Goal: Obtain resource: Obtain resource

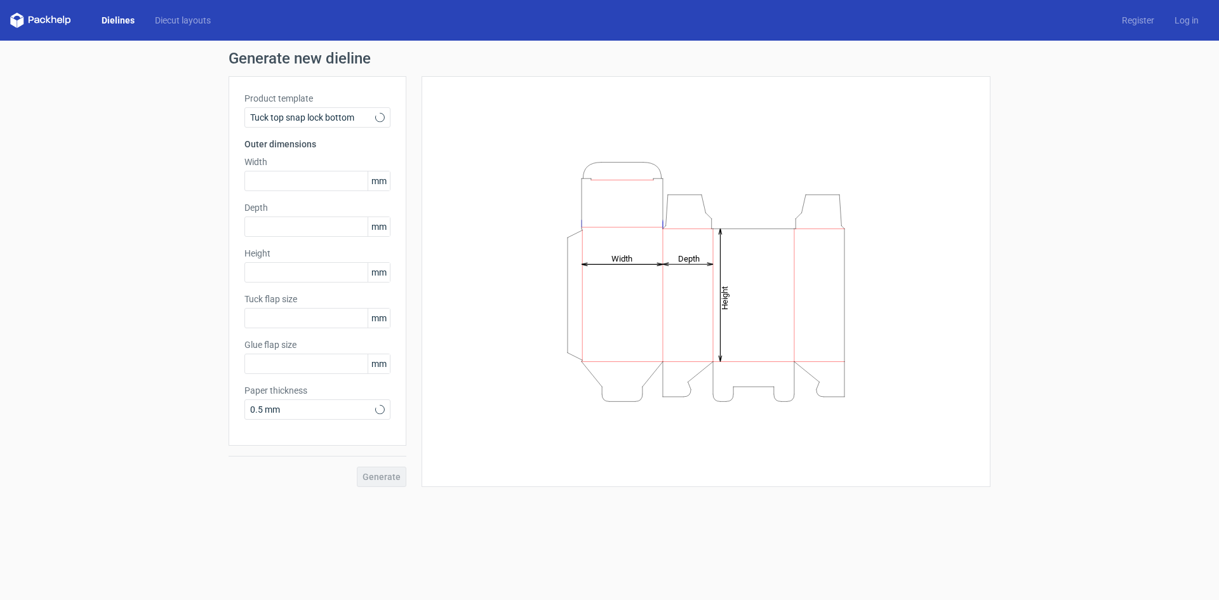
type input "15"
type input "10"
click at [378, 116] on icon at bounding box center [380, 117] width 10 height 10
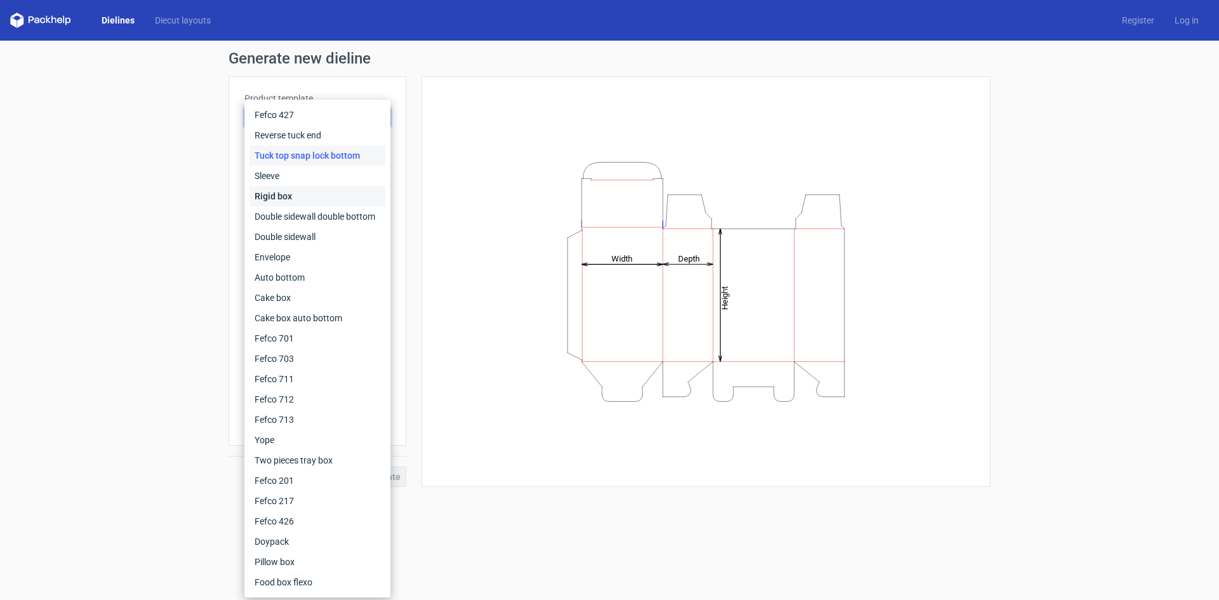
click at [327, 203] on div "Rigid box" at bounding box center [318, 196] width 136 height 20
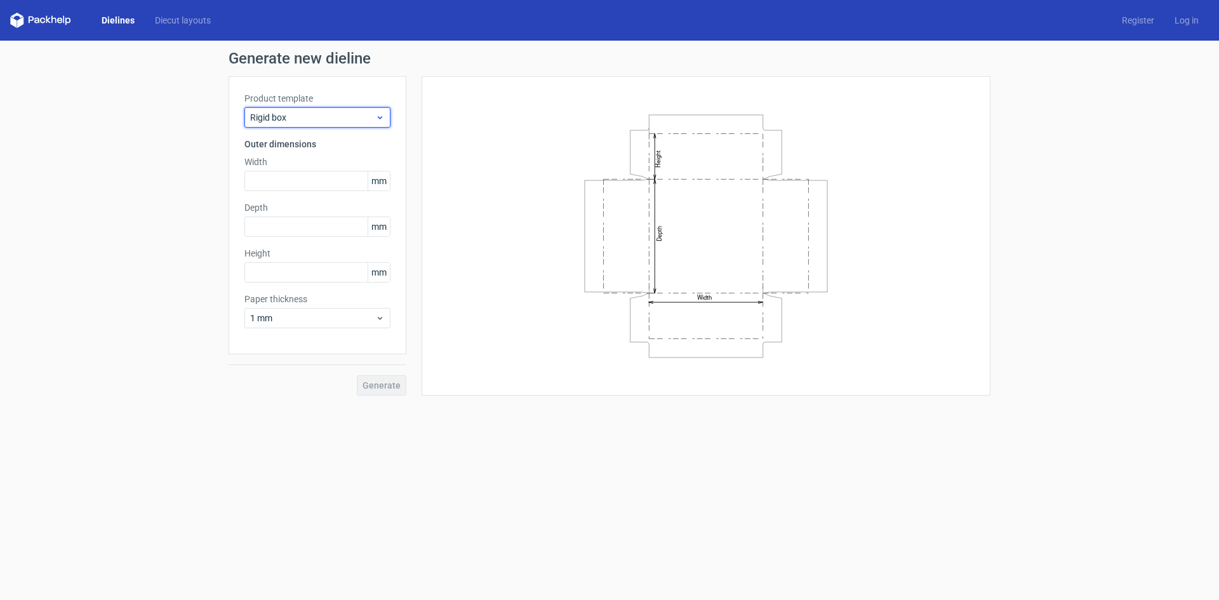
click at [379, 117] on use at bounding box center [380, 117] width 4 height 3
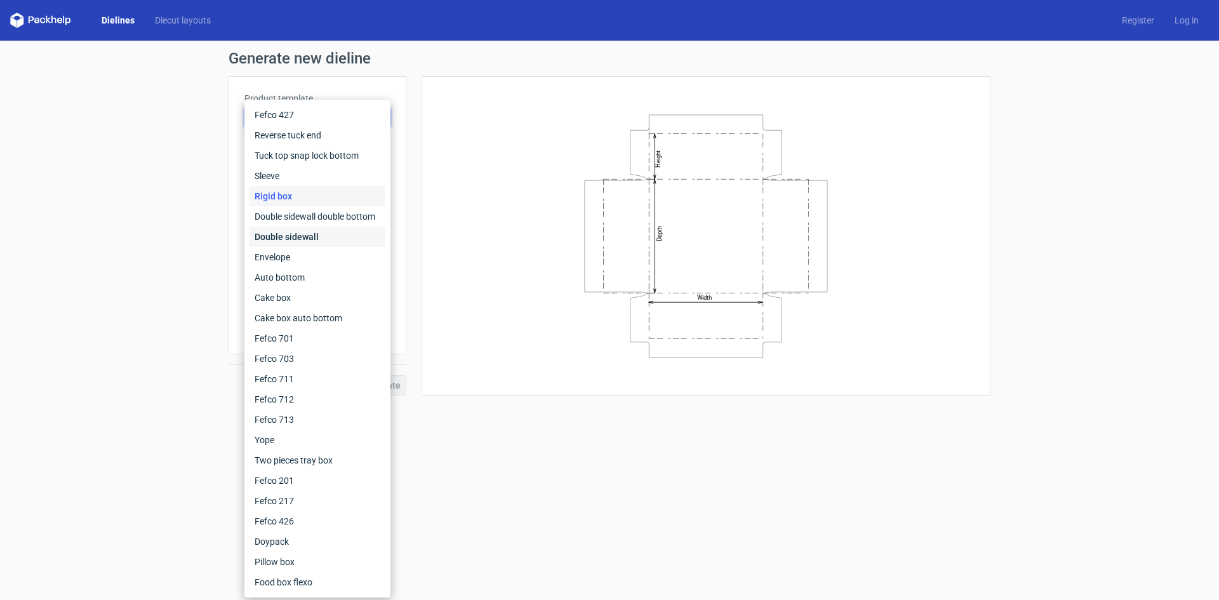
click at [314, 236] on div "Double sidewall" at bounding box center [318, 237] width 136 height 20
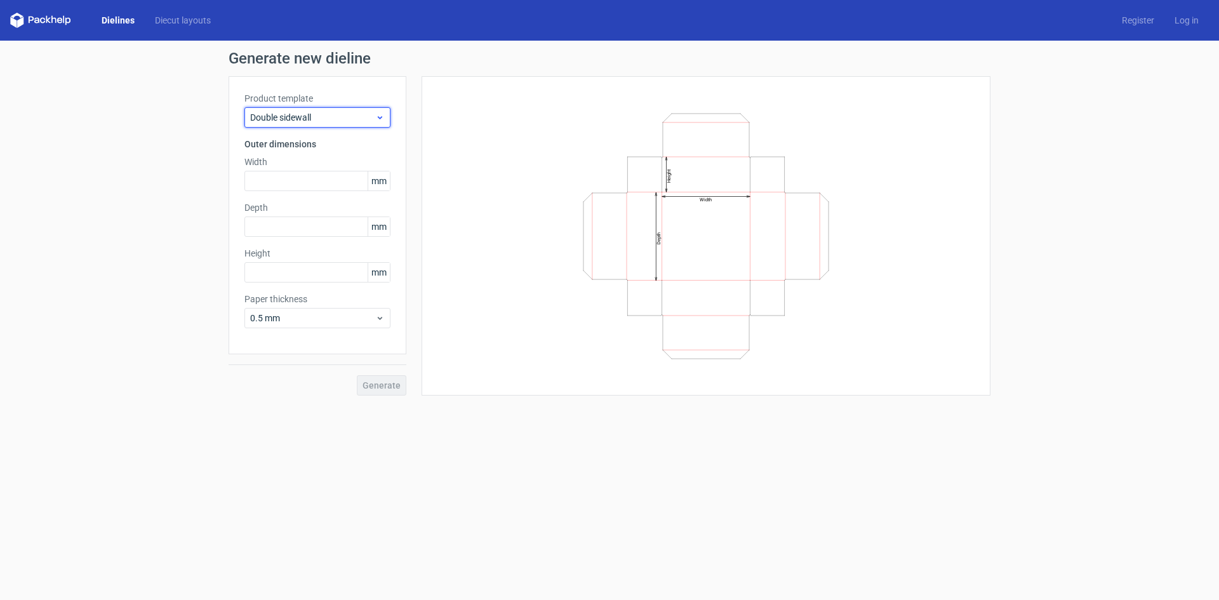
click at [377, 120] on icon at bounding box center [380, 117] width 10 height 10
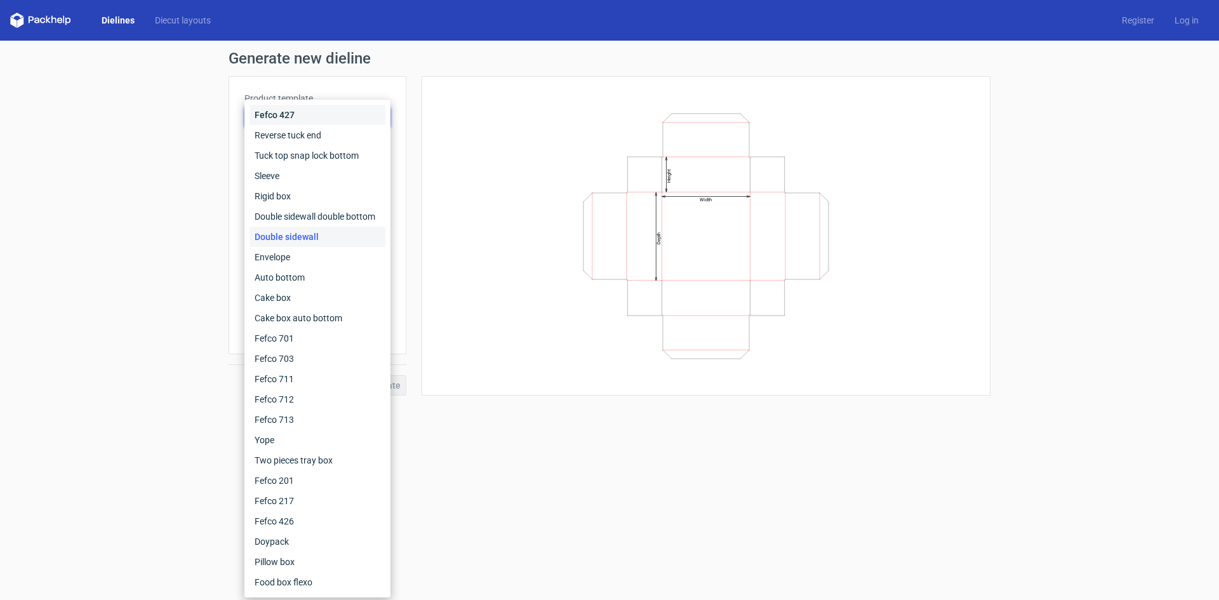
click at [298, 116] on div "Fefco 427" at bounding box center [318, 115] width 136 height 20
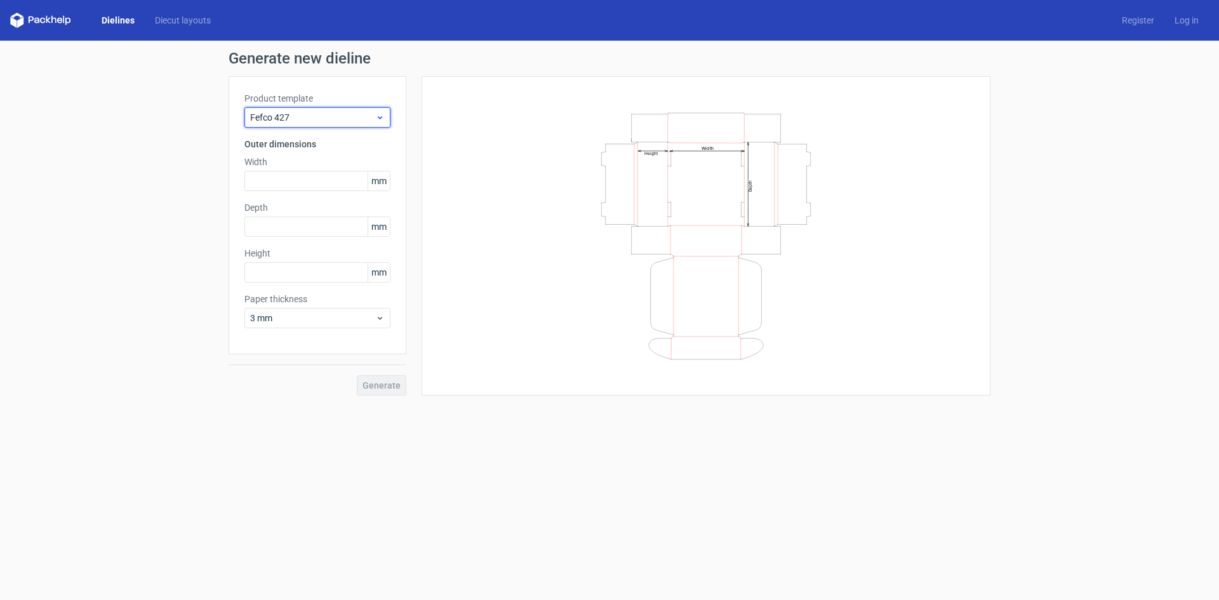
click at [335, 112] on span "Fefco 427" at bounding box center [312, 117] width 125 height 13
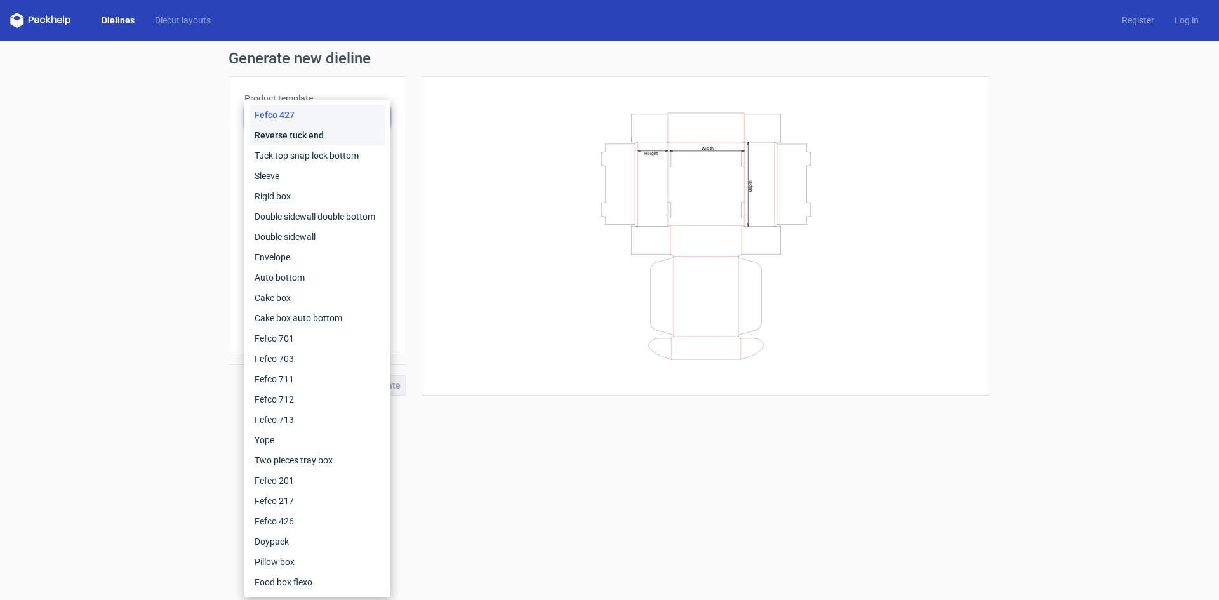
click at [317, 133] on div "Reverse tuck end" at bounding box center [318, 135] width 136 height 20
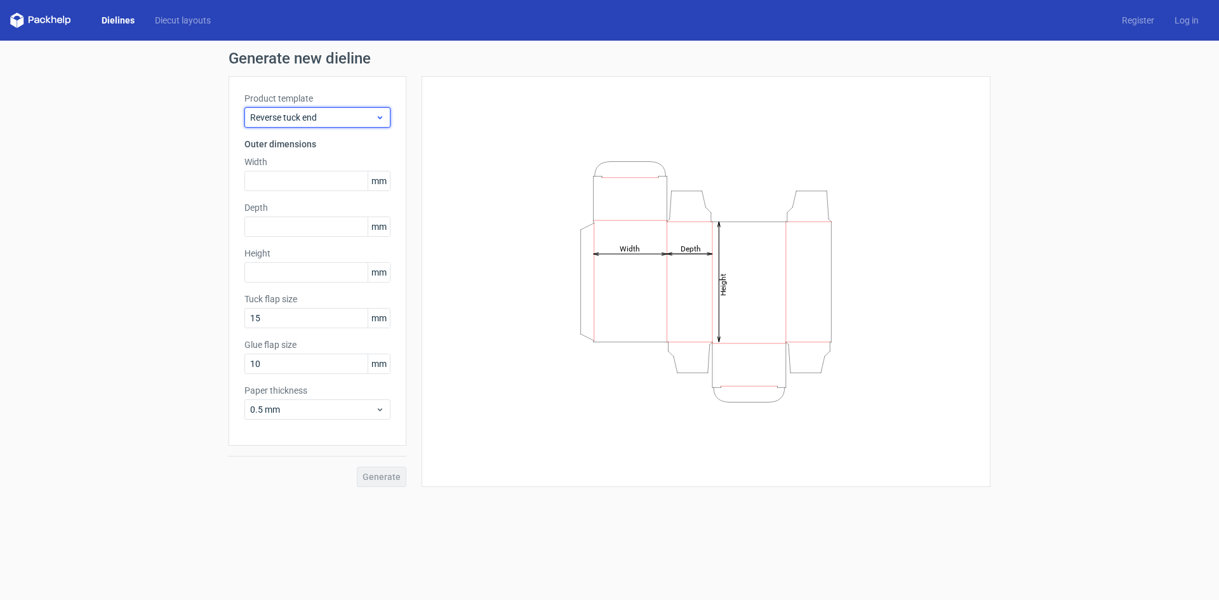
click at [322, 119] on span "Reverse tuck end" at bounding box center [312, 117] width 125 height 13
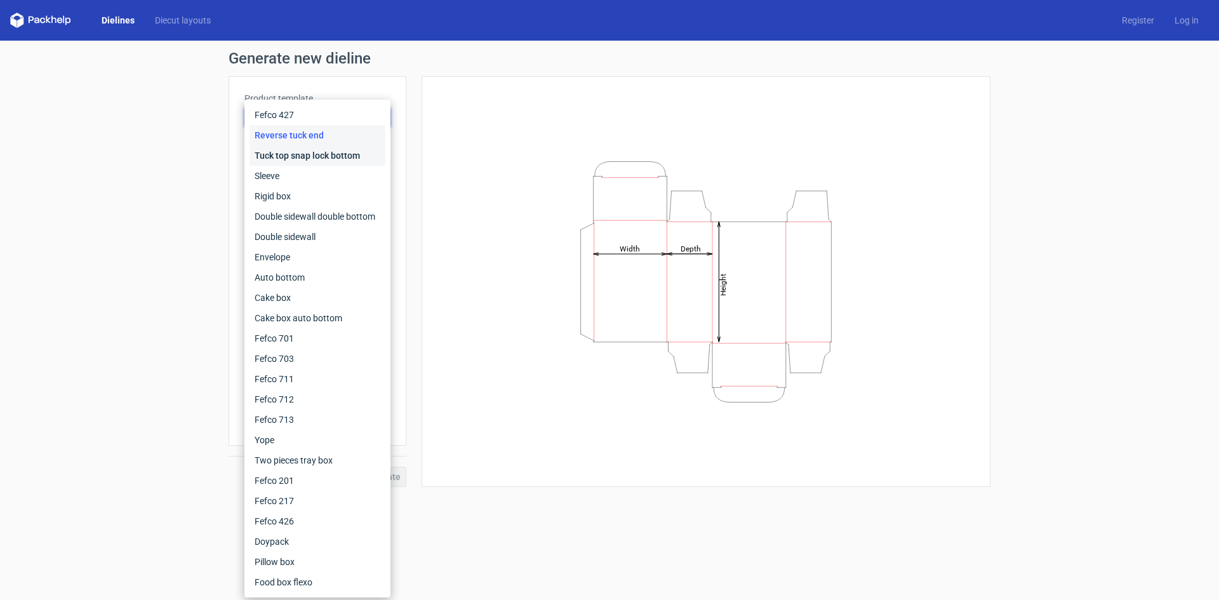
click at [311, 155] on div "Tuck top snap lock bottom" at bounding box center [318, 155] width 136 height 20
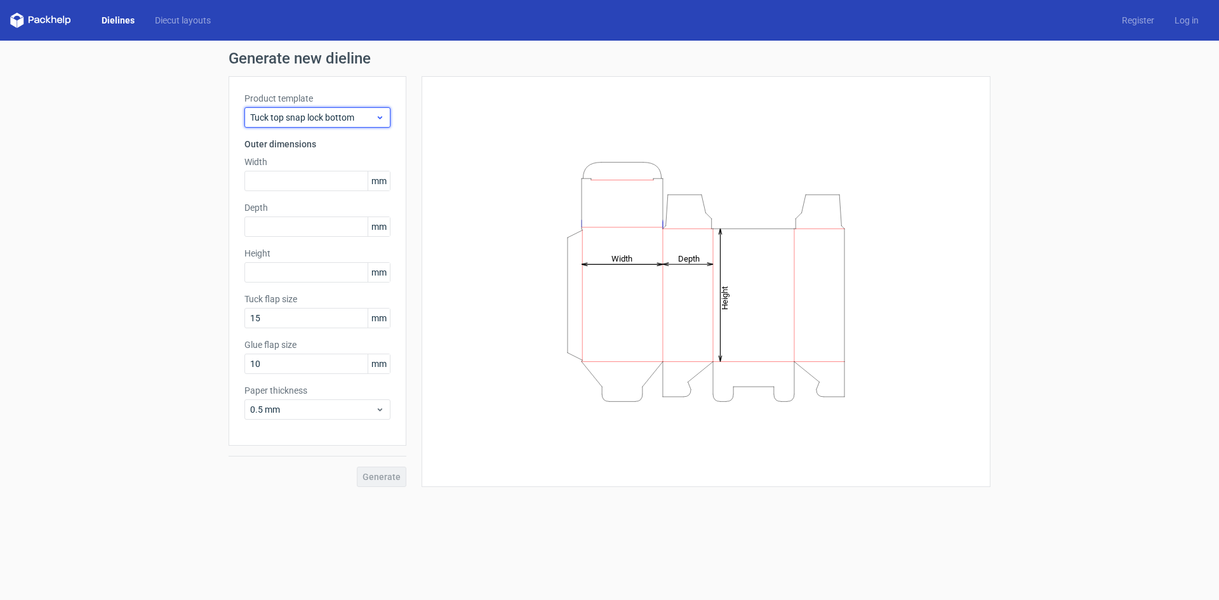
click at [315, 112] on span "Tuck top snap lock bottom" at bounding box center [312, 117] width 125 height 13
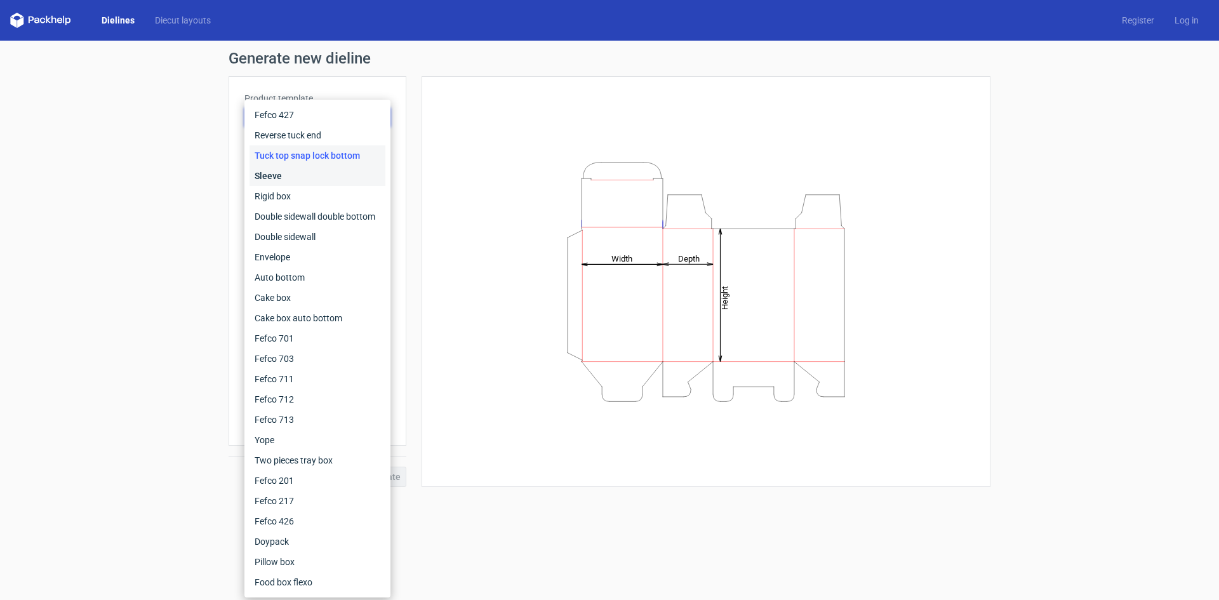
click at [302, 171] on div "Sleeve" at bounding box center [318, 176] width 136 height 20
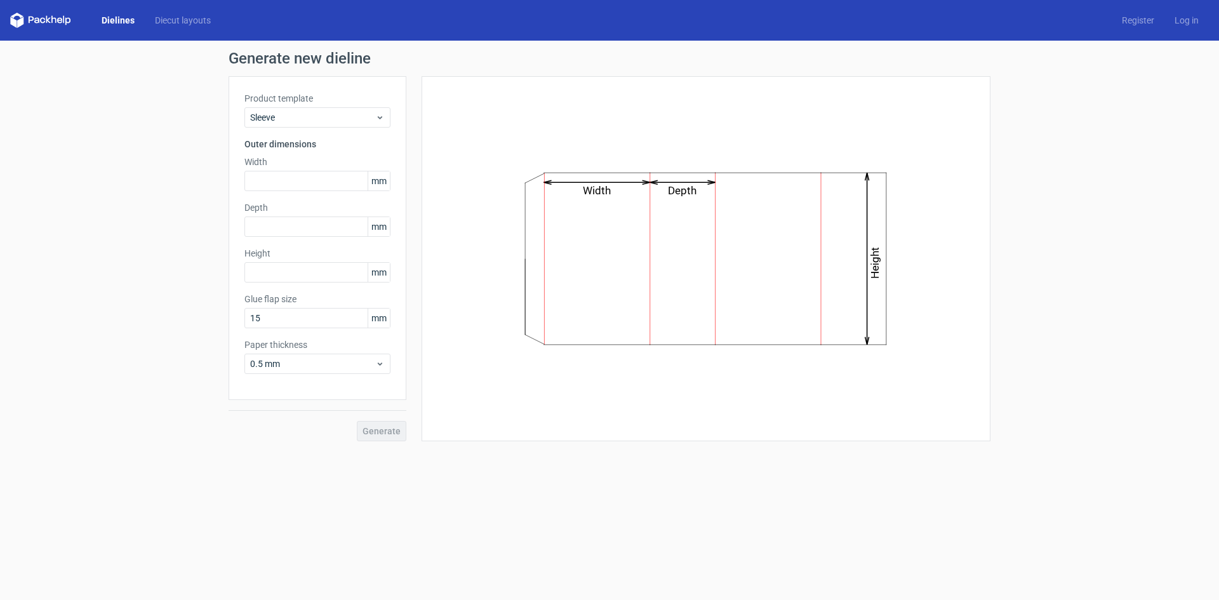
click at [308, 128] on div "Product template Sleeve Outer dimensions Width mm Depth mm Height mm Glue flap …" at bounding box center [318, 238] width 178 height 324
click at [312, 123] on span "Sleeve" at bounding box center [312, 117] width 125 height 13
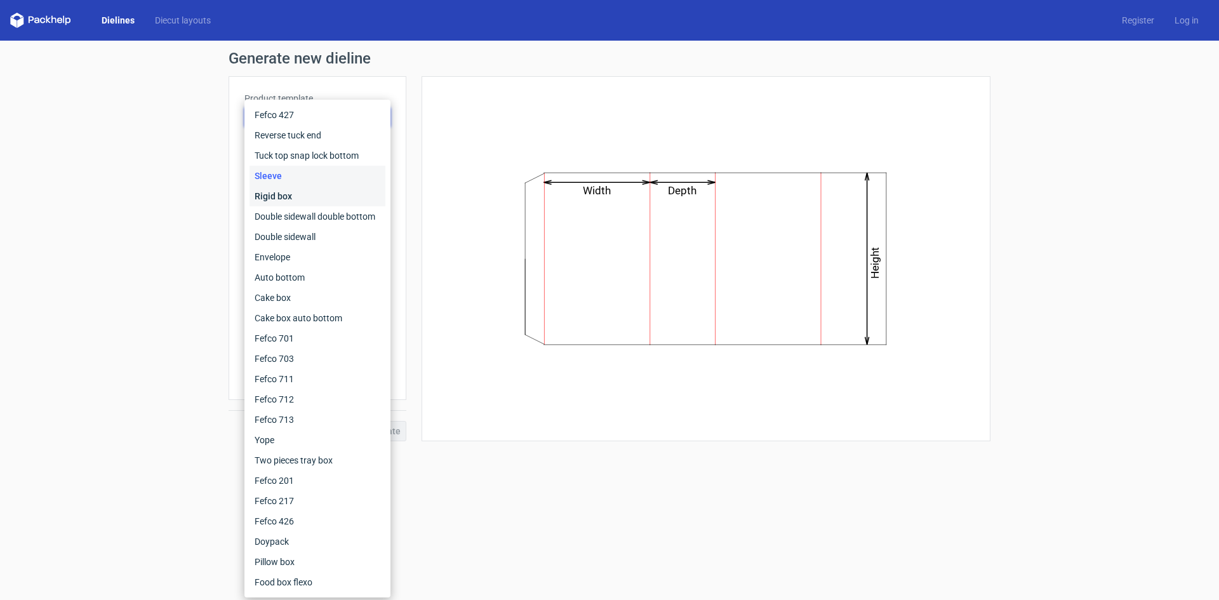
click at [303, 198] on div "Rigid box" at bounding box center [318, 196] width 136 height 20
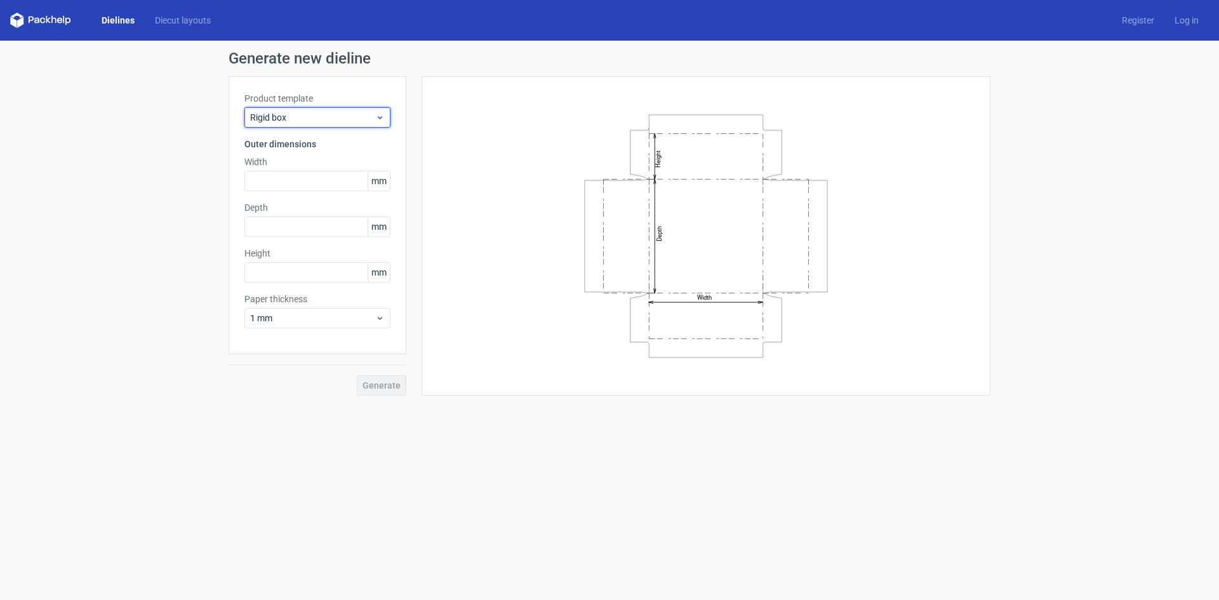
click at [309, 116] on span "Rigid box" at bounding box center [312, 117] width 125 height 13
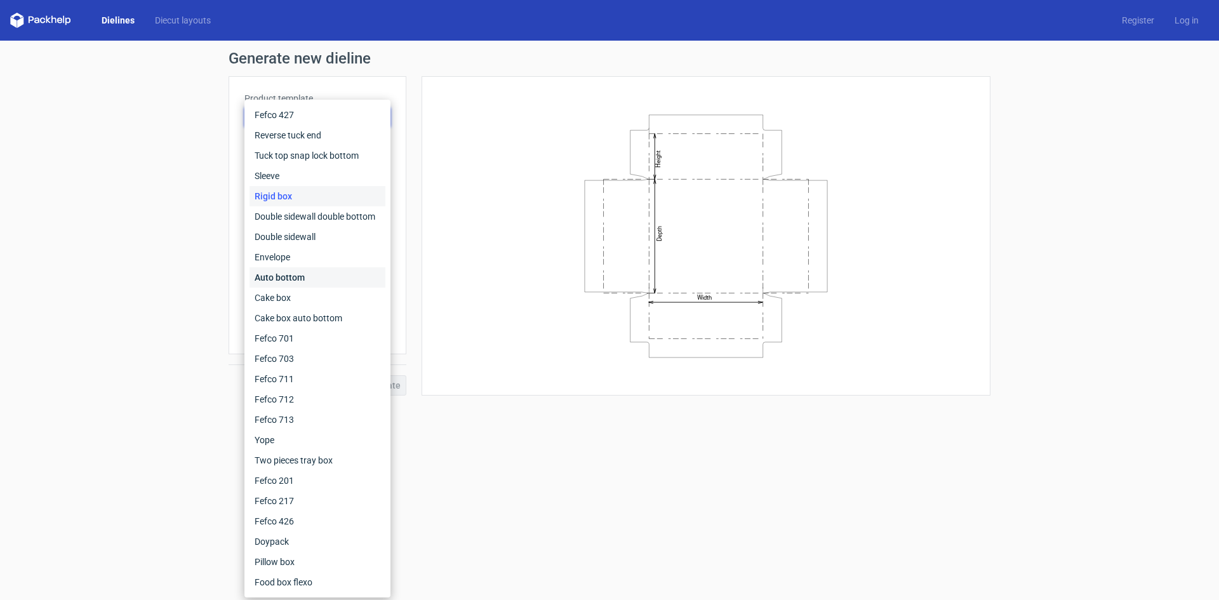
click at [316, 276] on div "Auto bottom" at bounding box center [318, 277] width 136 height 20
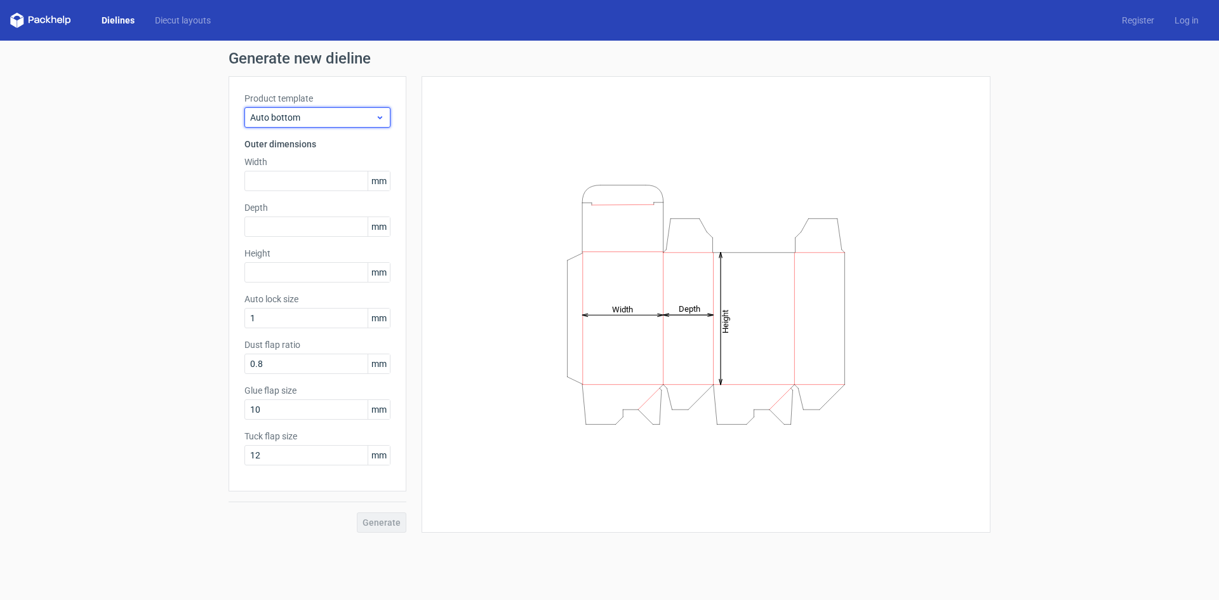
click at [285, 121] on span "Auto bottom" at bounding box center [312, 117] width 125 height 13
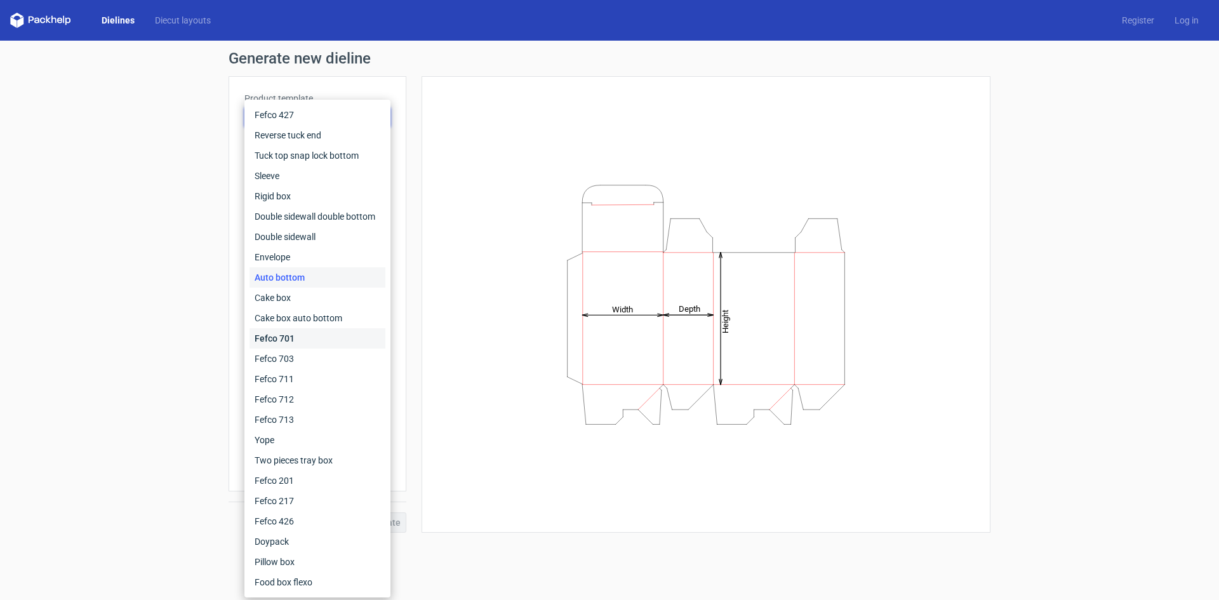
click at [305, 336] on div "Fefco 701" at bounding box center [318, 338] width 136 height 20
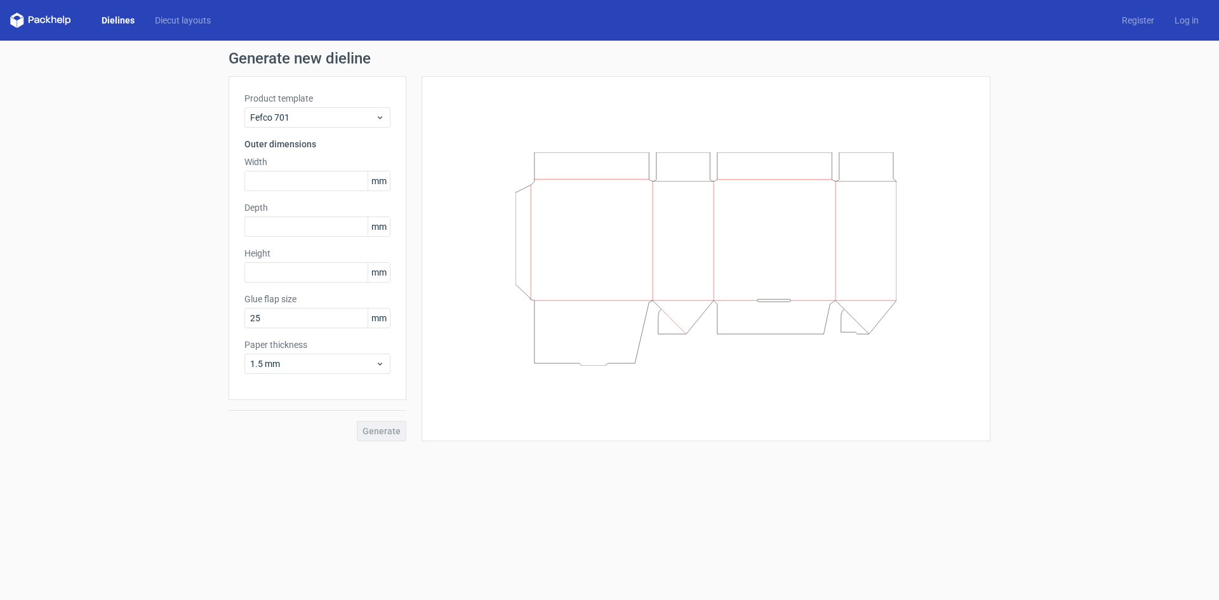
click at [310, 105] on div "Product template Fefco 701" at bounding box center [317, 110] width 146 height 36
click at [302, 112] on span "Fefco 701" at bounding box center [312, 117] width 125 height 13
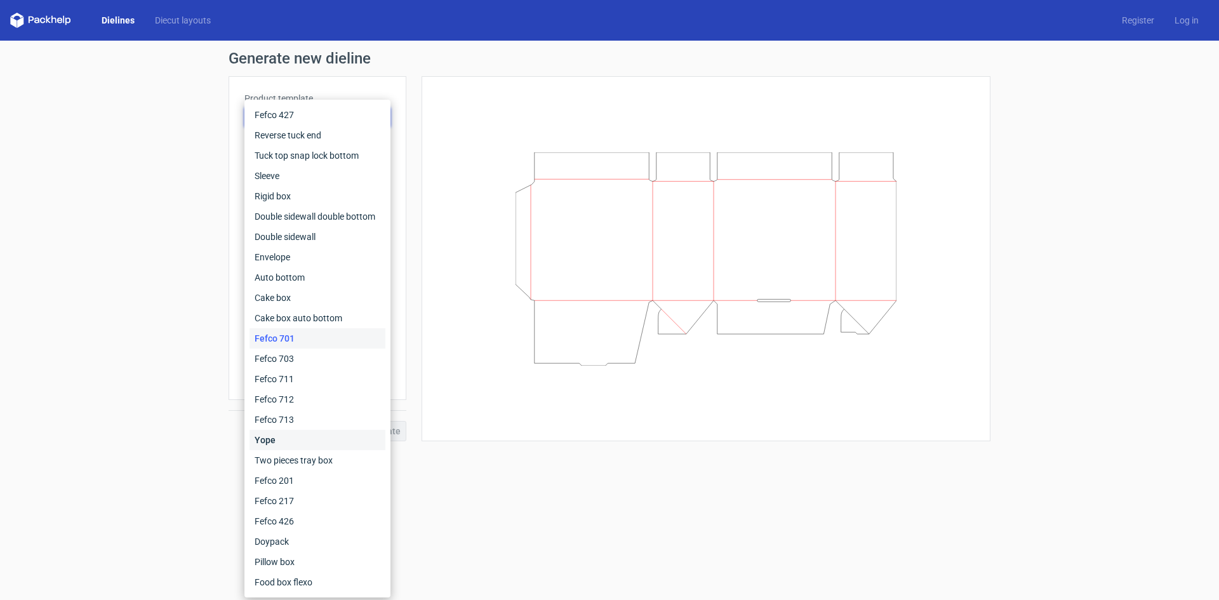
click at [290, 444] on div "Yope" at bounding box center [318, 440] width 136 height 20
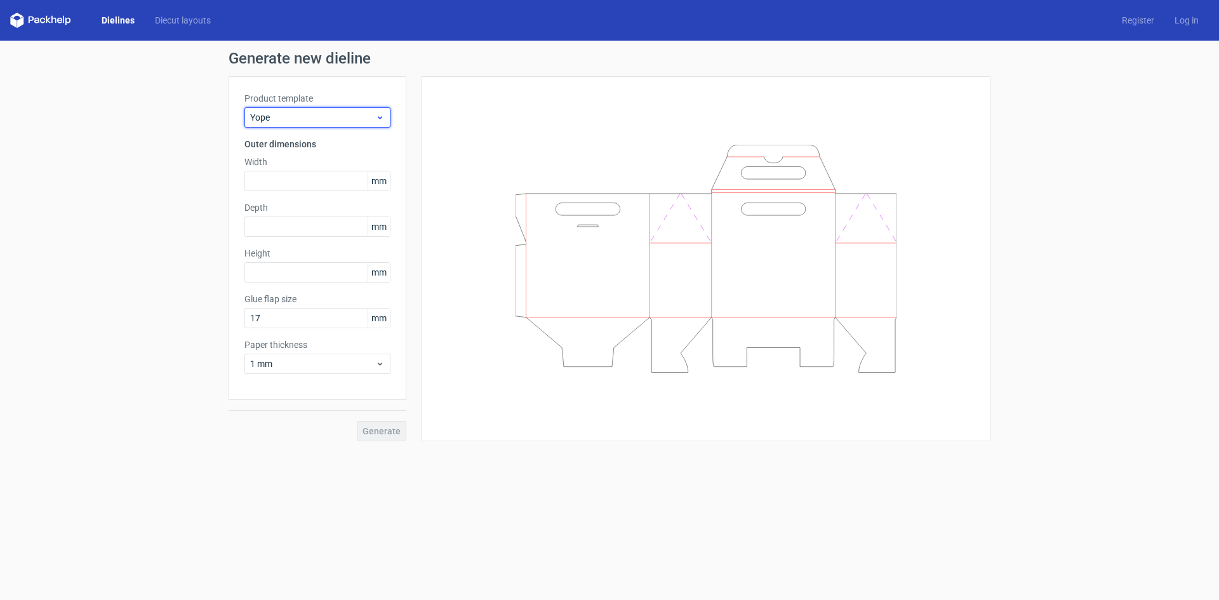
click at [307, 113] on span "Yope" at bounding box center [312, 117] width 125 height 13
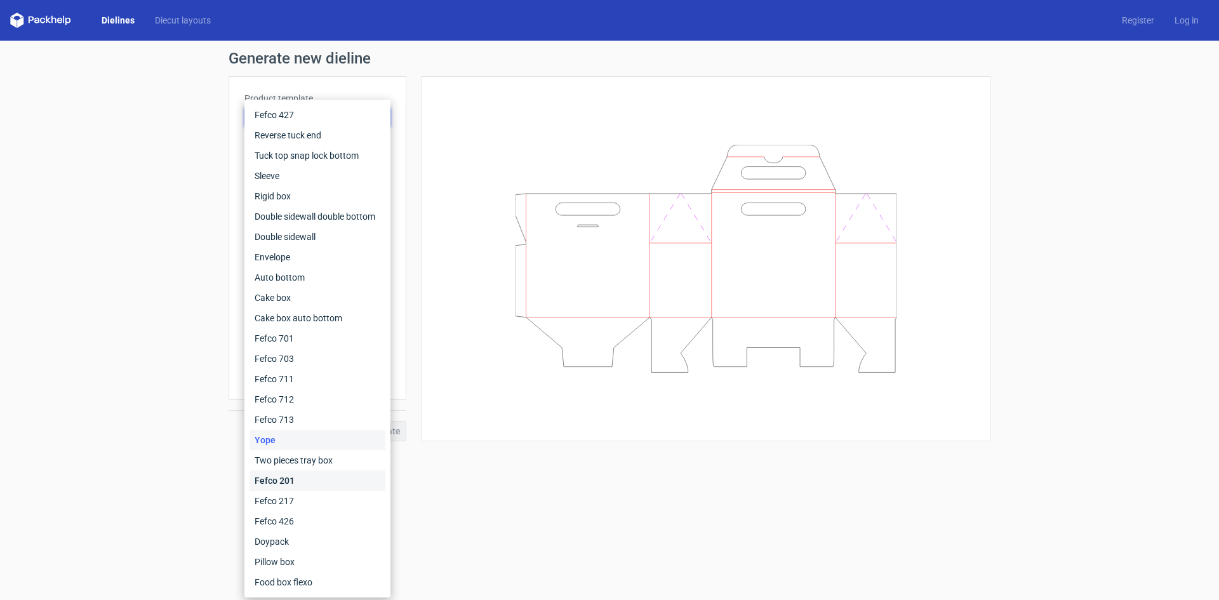
click at [302, 479] on div "Fefco 201" at bounding box center [318, 480] width 136 height 20
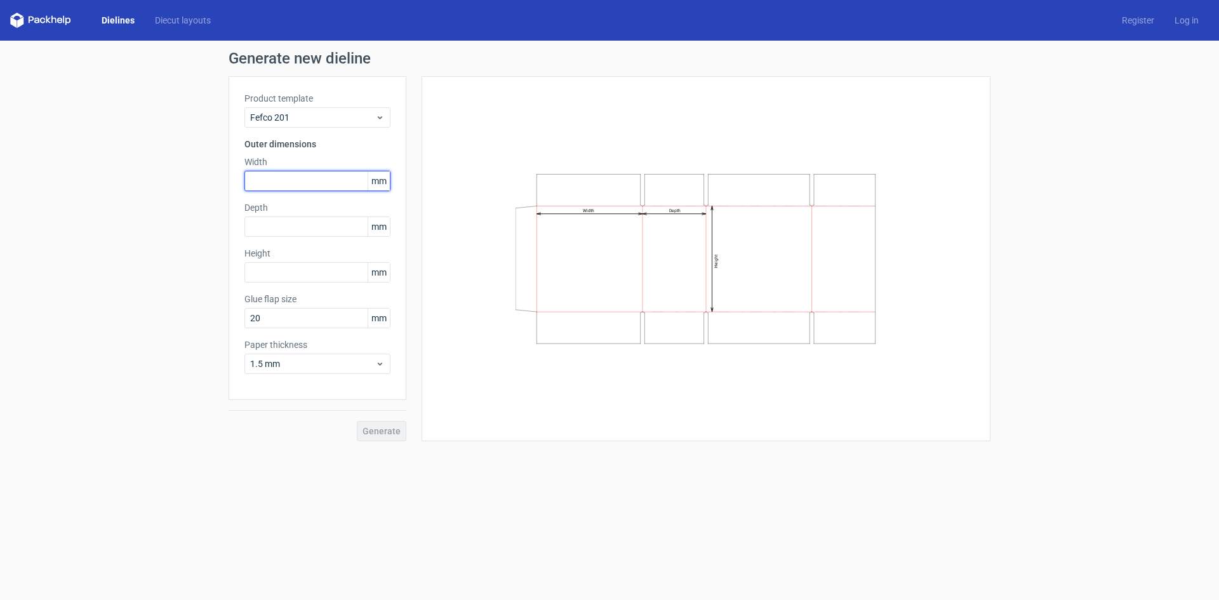
click at [283, 178] on input "text" at bounding box center [317, 181] width 146 height 20
type input "430"
type input "305"
type input "255"
click at [373, 423] on button "Generate" at bounding box center [382, 431] width 50 height 20
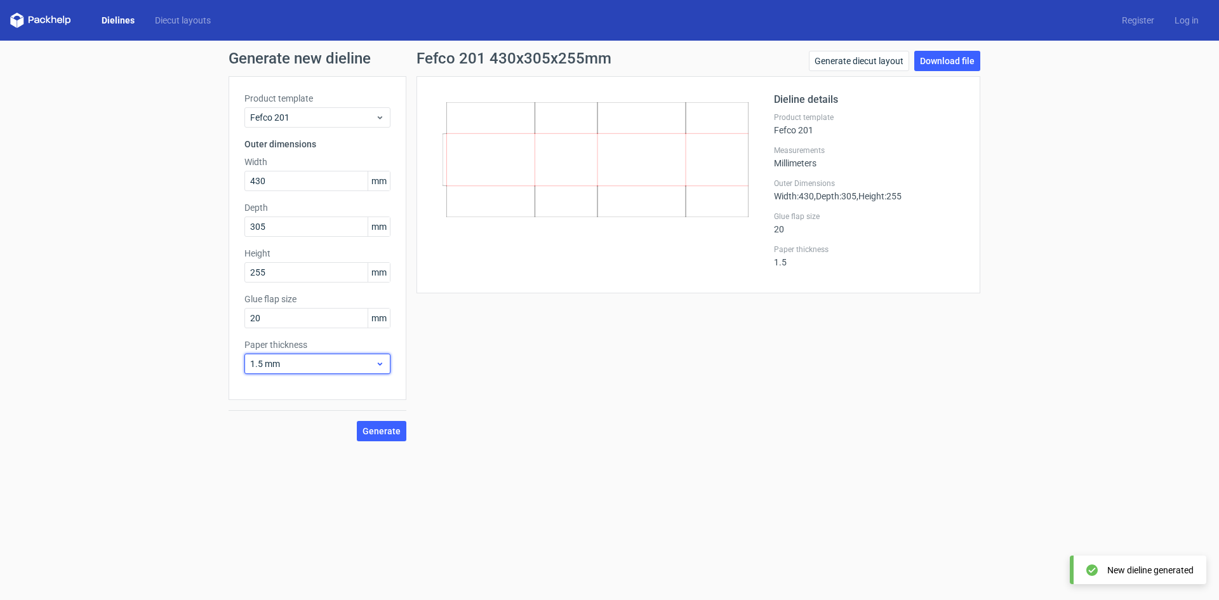
click at [298, 359] on span "1.5 mm" at bounding box center [312, 363] width 125 height 13
click at [271, 475] on div "3 mm" at bounding box center [318, 473] width 136 height 20
click at [949, 67] on link "Download file" at bounding box center [947, 61] width 66 height 20
click at [1117, 466] on form "Generate new dieline Product template Fefco 201 Outer dimensions Width 430 mm D…" at bounding box center [609, 320] width 1219 height 559
click at [373, 429] on span "Generate" at bounding box center [382, 431] width 38 height 9
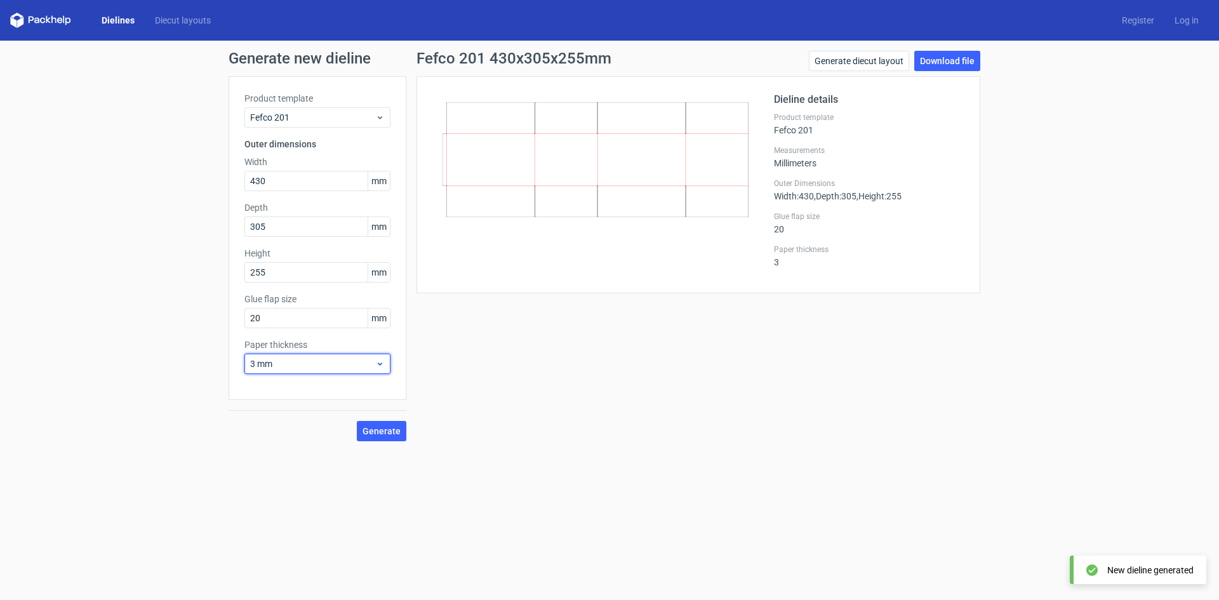
click at [385, 363] on div "3 mm" at bounding box center [317, 364] width 146 height 20
click at [281, 494] on div "4 mm" at bounding box center [318, 493] width 136 height 20
click at [378, 428] on span "Generate" at bounding box center [382, 431] width 38 height 9
click at [955, 55] on link "Download file" at bounding box center [947, 61] width 66 height 20
